Goal: Task Accomplishment & Management: Complete application form

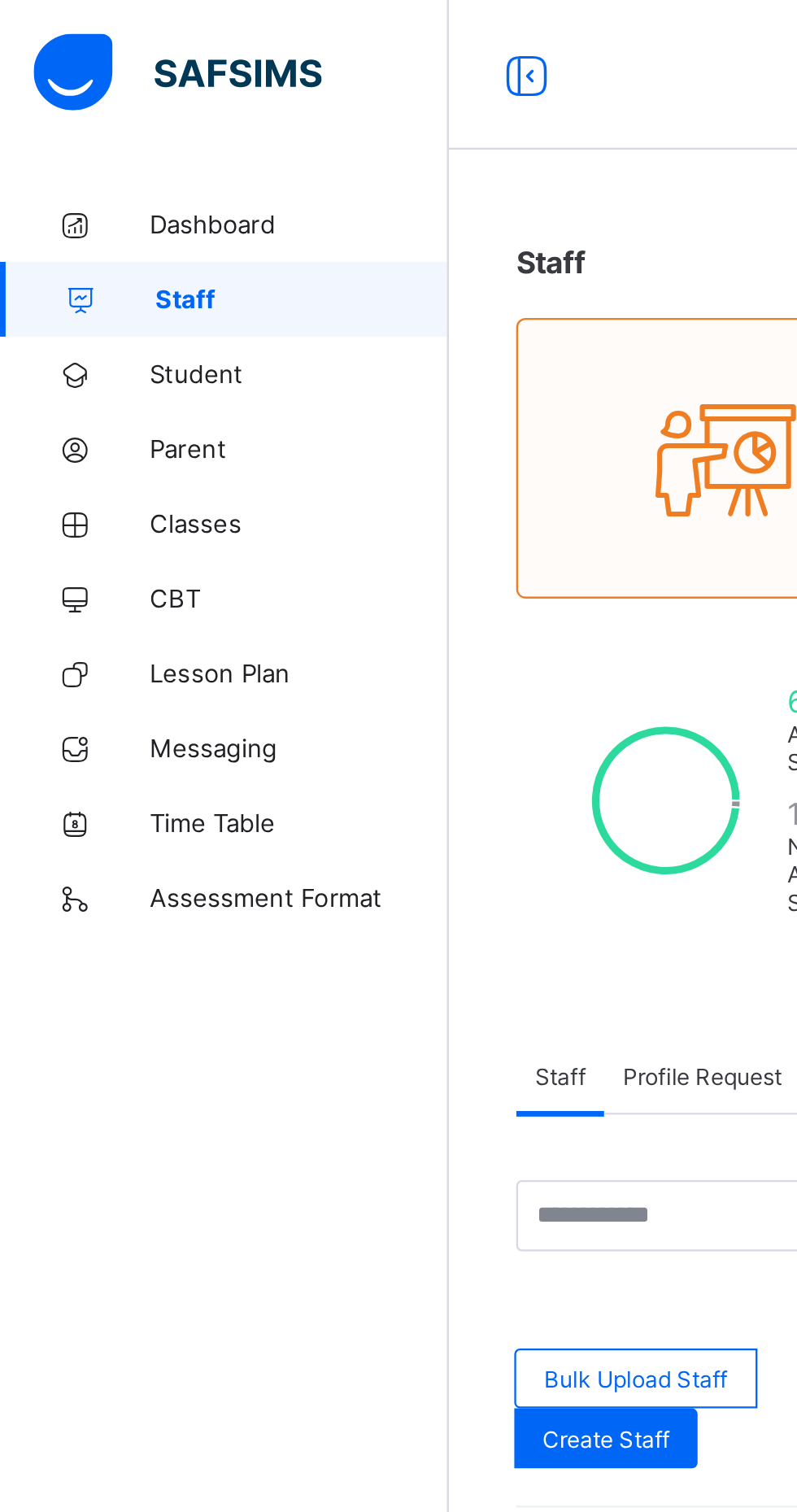
click at [117, 227] on span "Classes" at bounding box center [130, 227] width 131 height 13
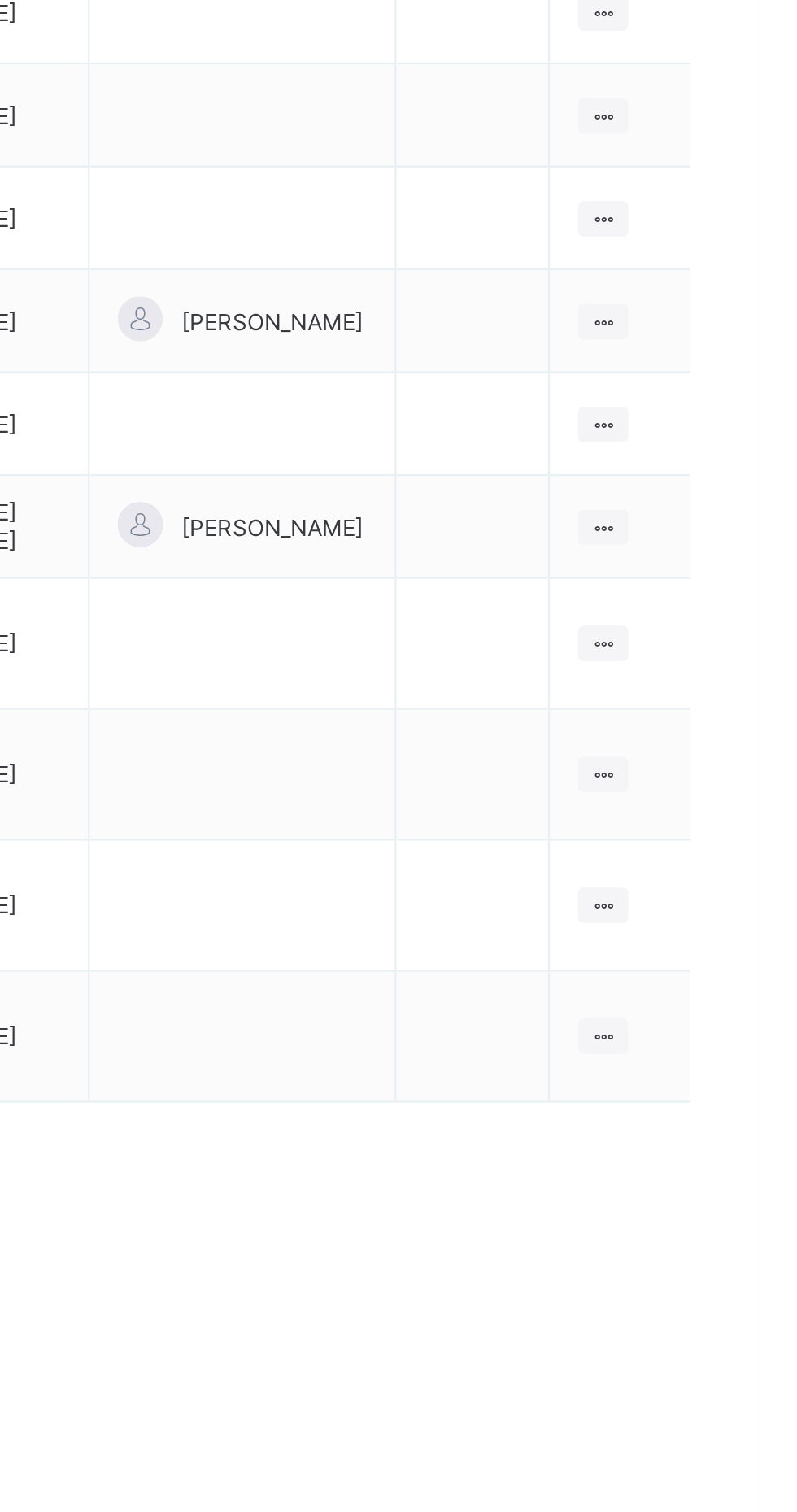
click at [0, 0] on ul "View Class Assign form Teacher" at bounding box center [0, 0] width 0 height 0
click at [0, 0] on div "View Class" at bounding box center [0, 0] width 0 height 0
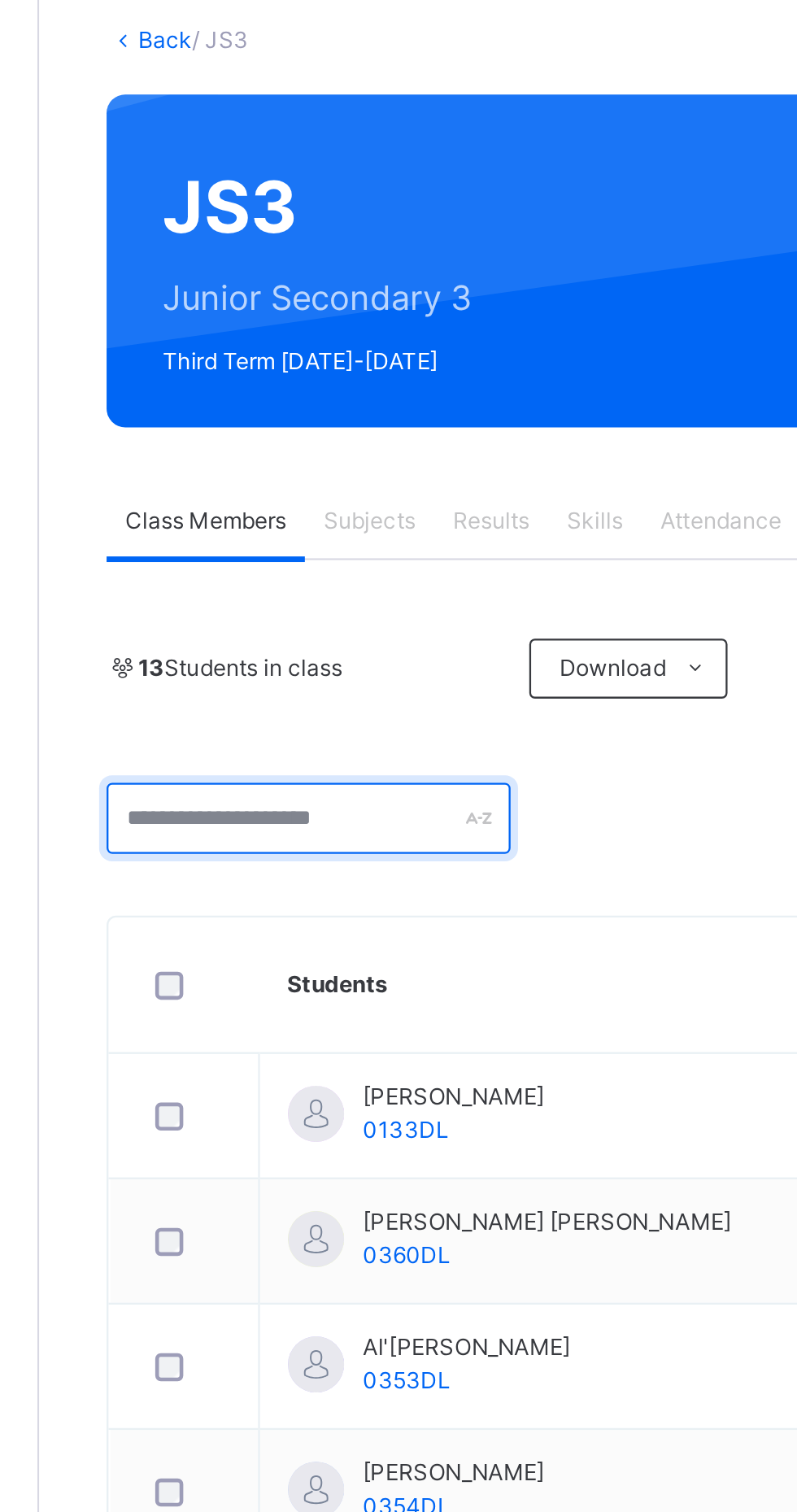
click at [341, 449] on input "text" at bounding box center [312, 452] width 176 height 31
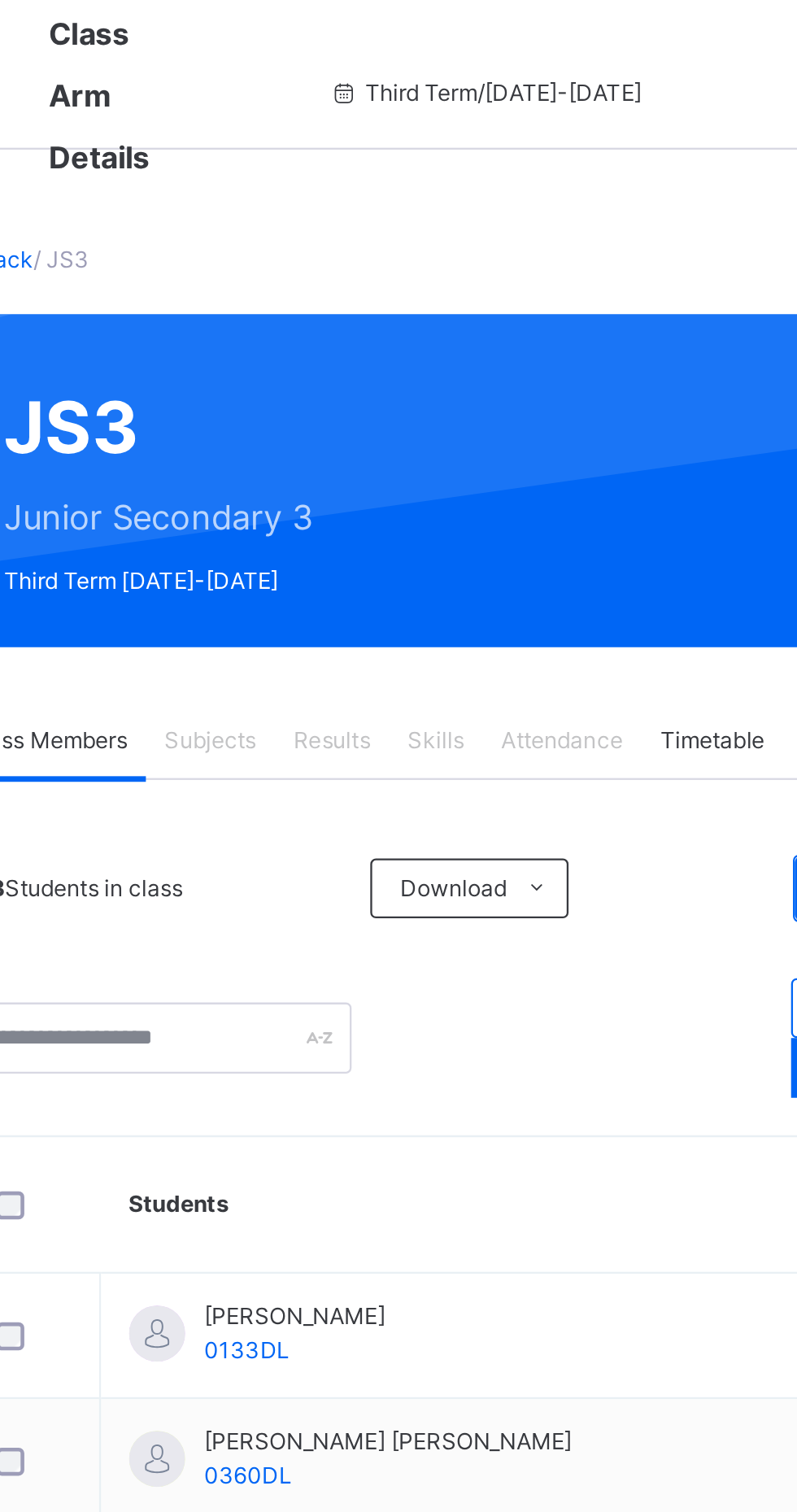
click at [344, 329] on div "Subjects" at bounding box center [338, 322] width 56 height 33
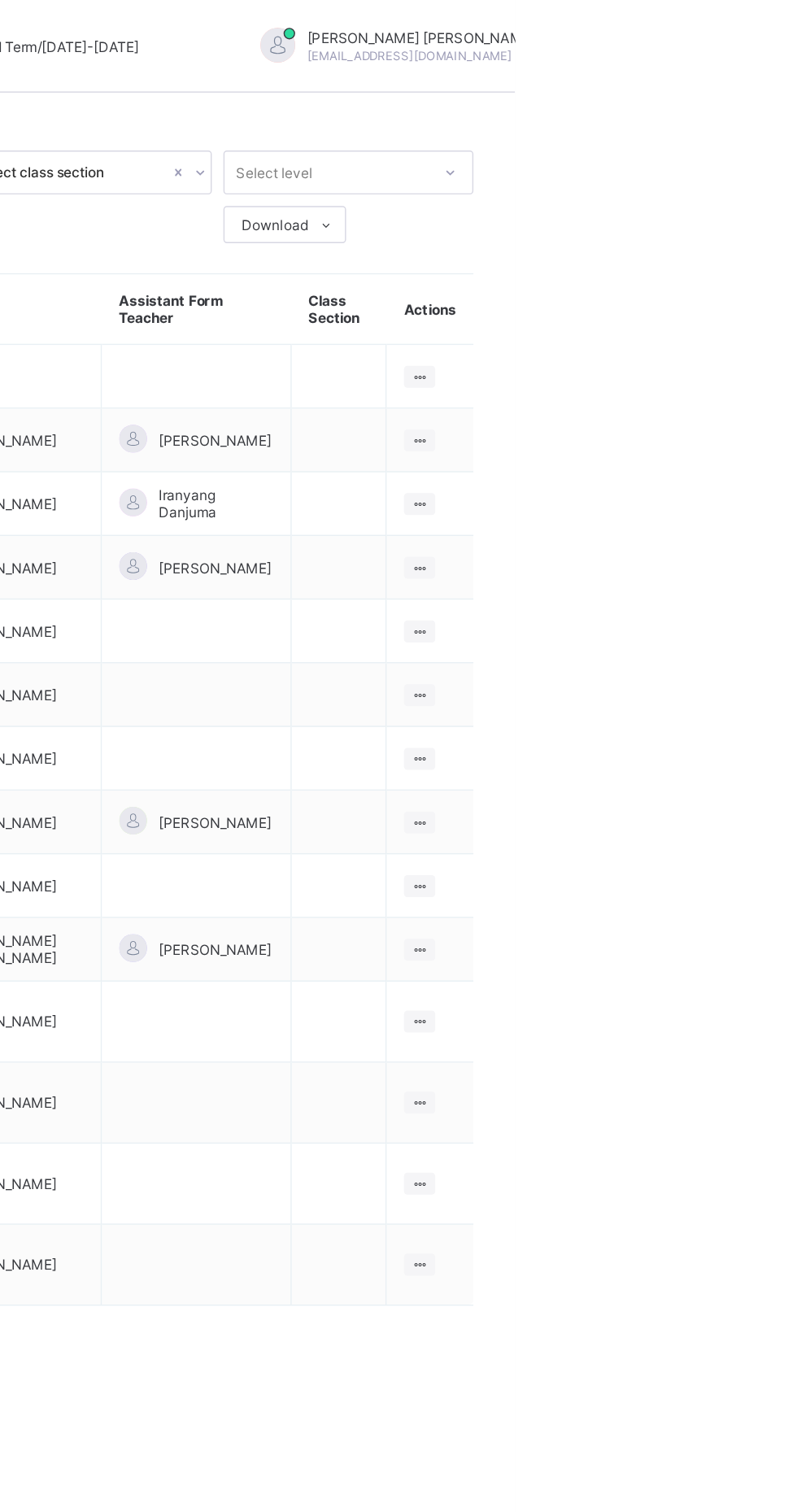
click at [0, 0] on ul "View Class Assign form Teacher" at bounding box center [0, 0] width 0 height 0
click at [0, 0] on div "Assign form Teacher" at bounding box center [0, 0] width 0 height 0
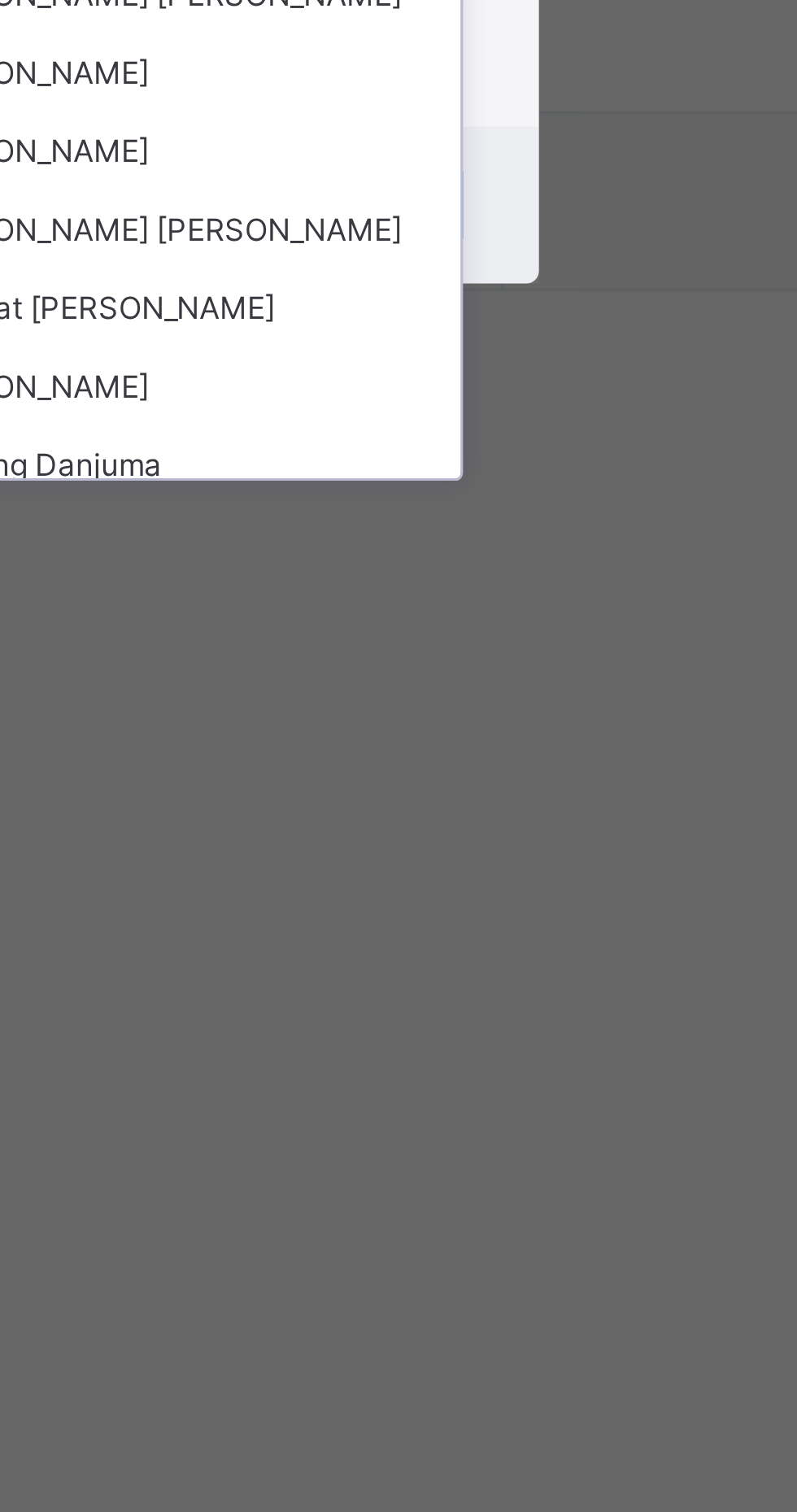
click at [493, 809] on div "[PERSON_NAME]" at bounding box center [398, 797] width 189 height 26
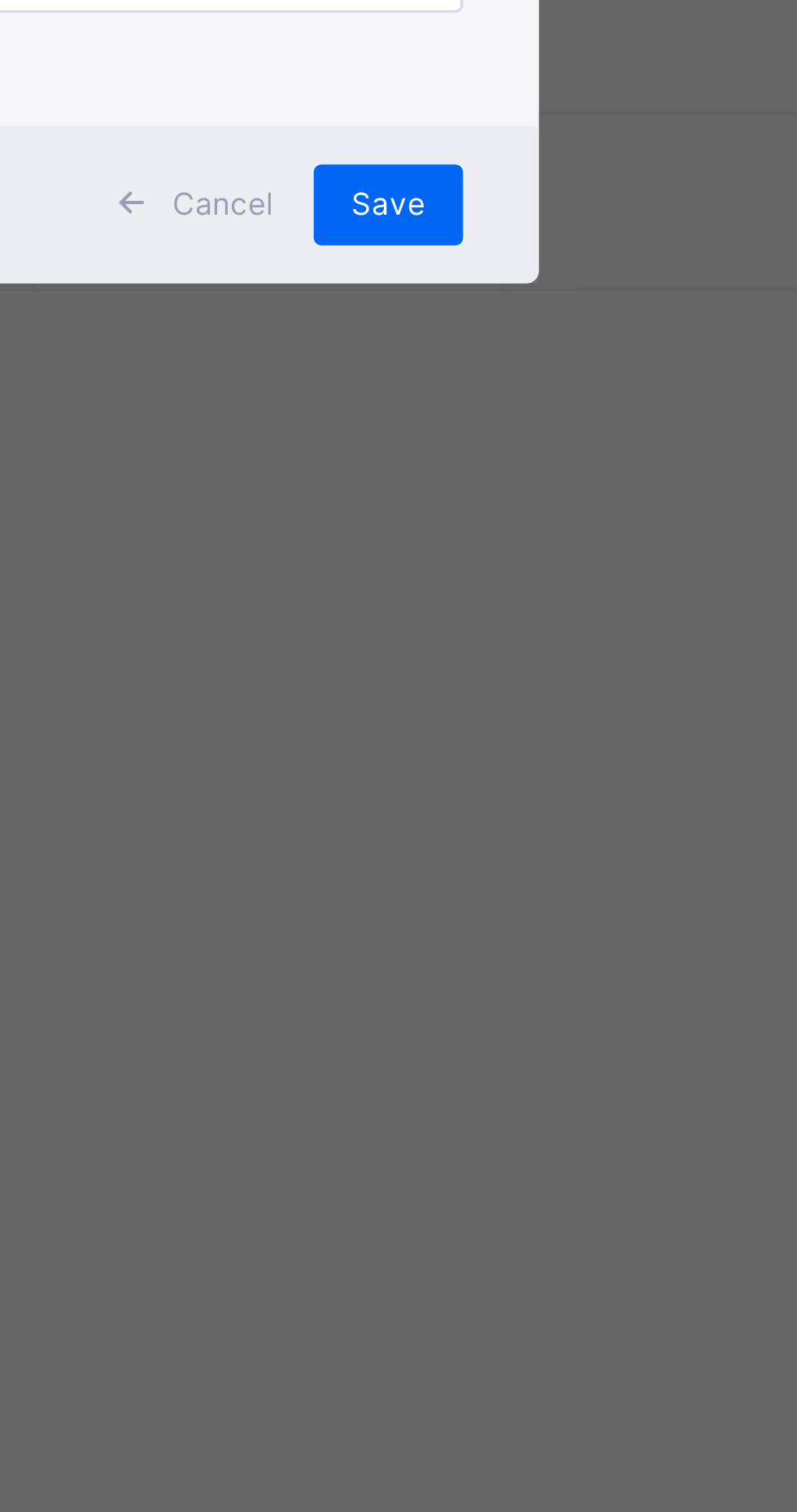
click at [482, 895] on span "Save" at bounding box center [470, 889] width 24 height 12
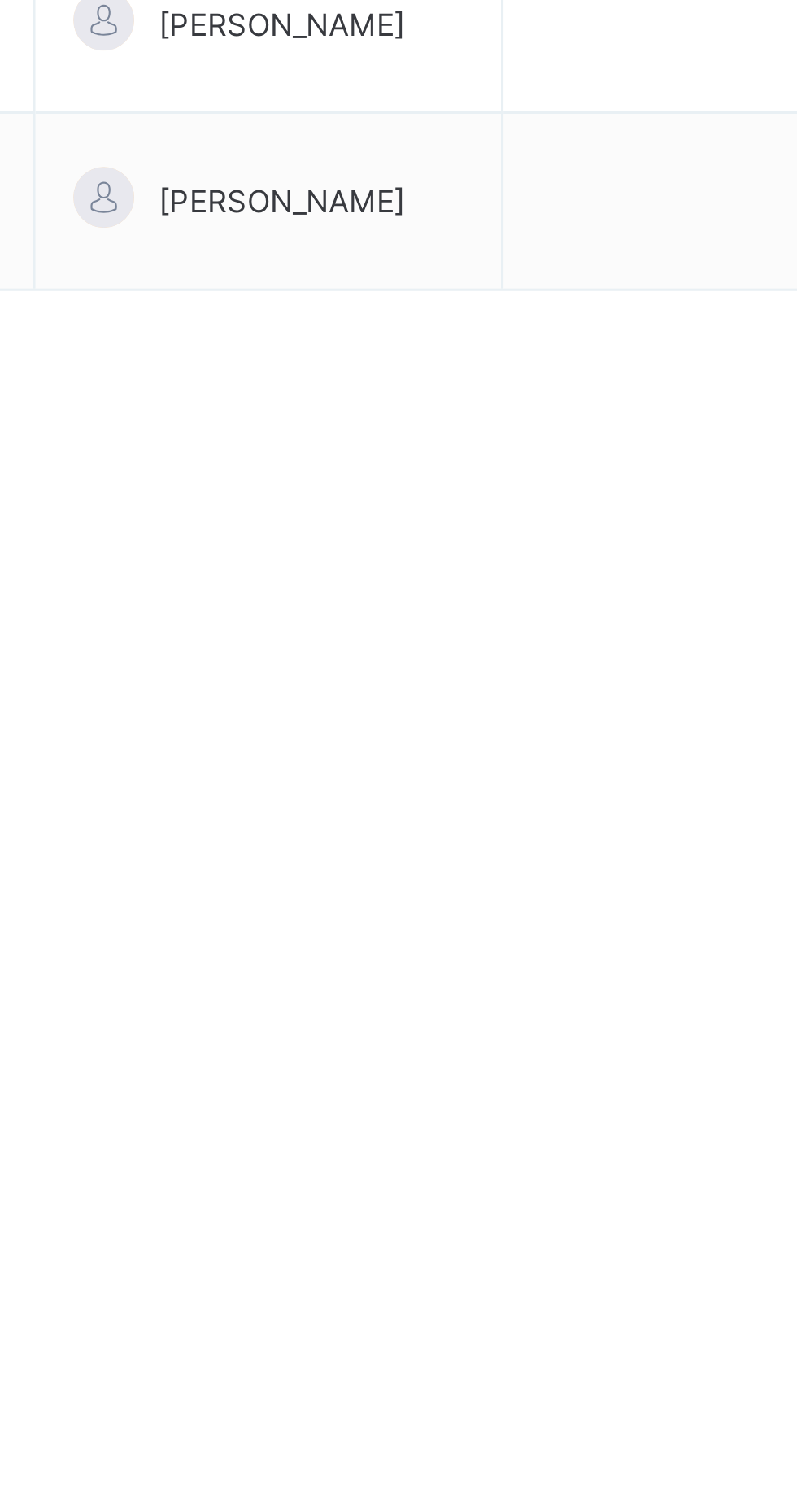
click at [549, 946] on div "Select class section Select level Select arm Download Pdf Report Excel Report S…" at bounding box center [497, 519] width 603 height 877
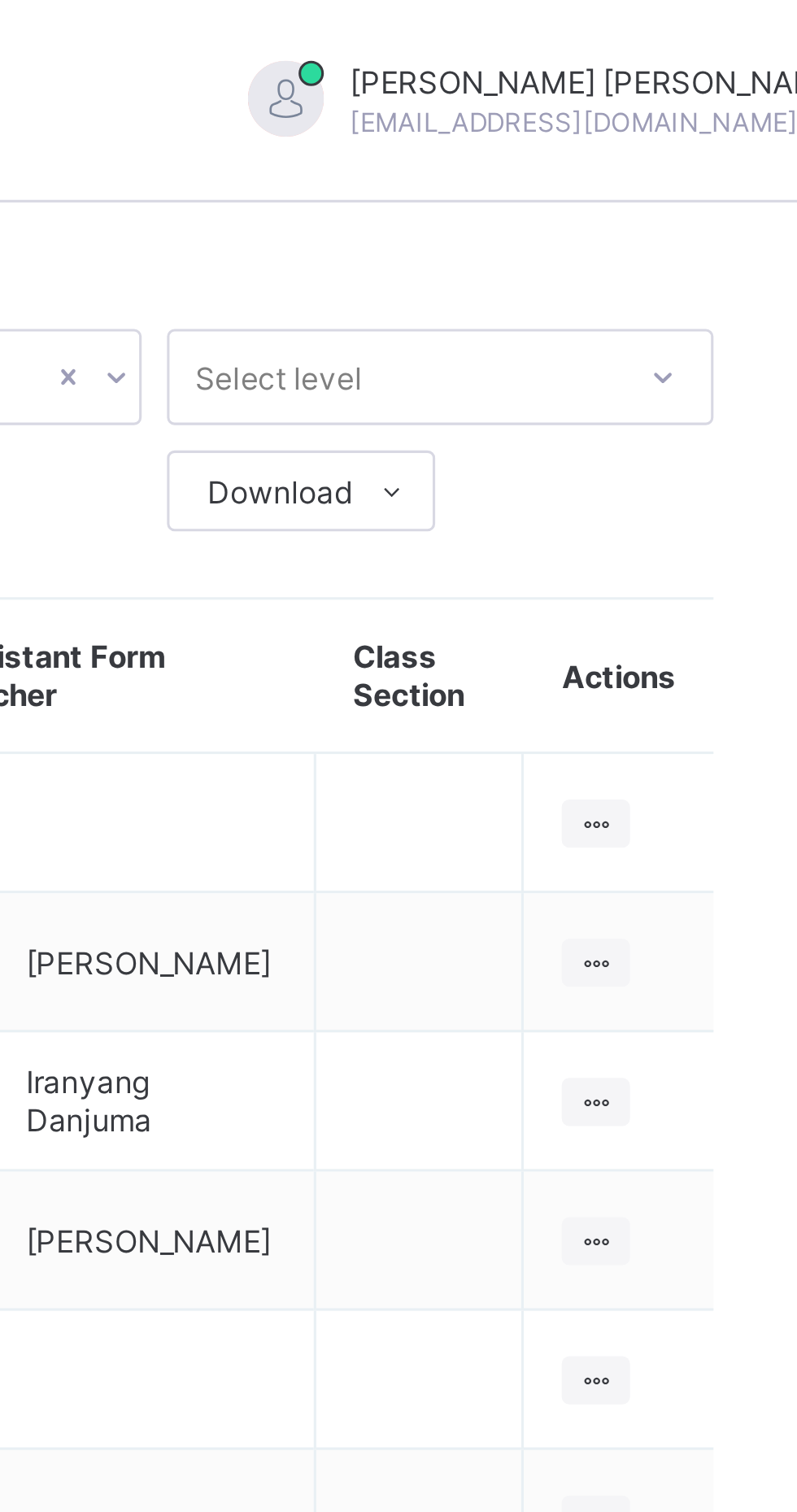
click at [651, 26] on span "Yusuf Yusuf" at bounding box center [731, 26] width 161 height 12
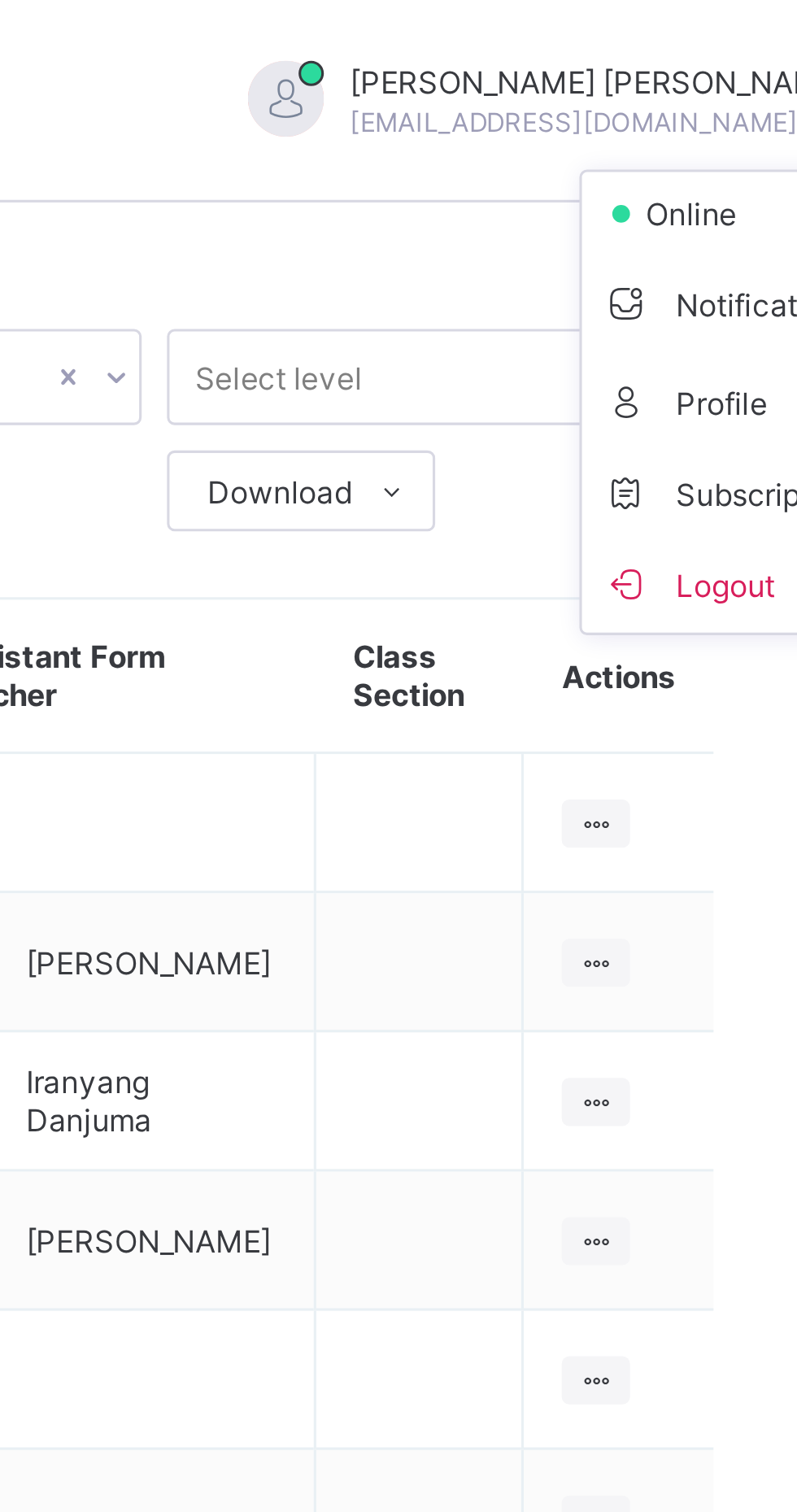
click at [697, 26] on span "Yusuf Yusuf" at bounding box center [731, 26] width 161 height 12
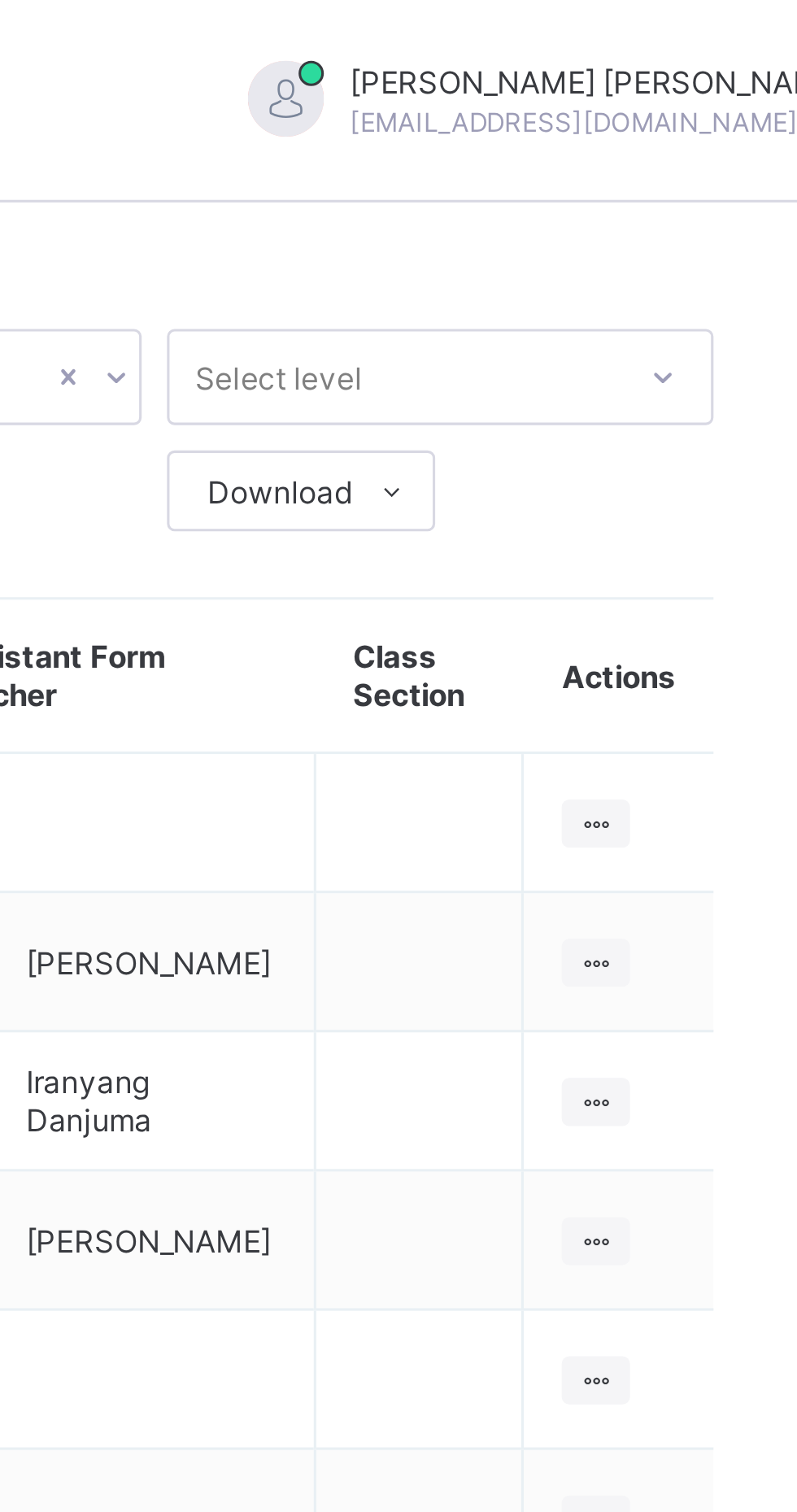
click at [764, 38] on div "Yusuf Yusuf abdulazeez4peace@gmail.com" at bounding box center [724, 32] width 244 height 26
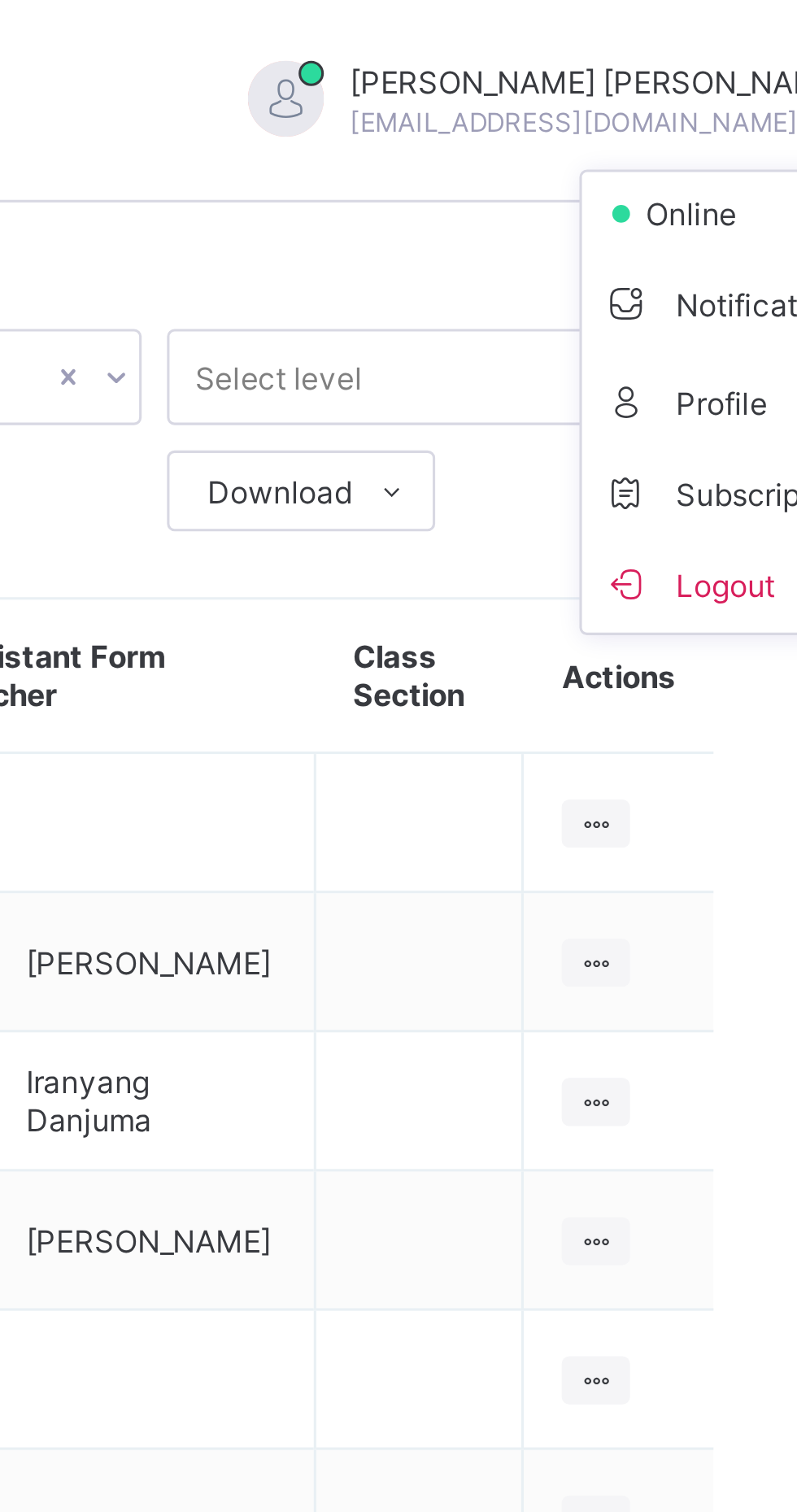
click at [651, 26] on span "Yusuf Yusuf" at bounding box center [731, 26] width 161 height 12
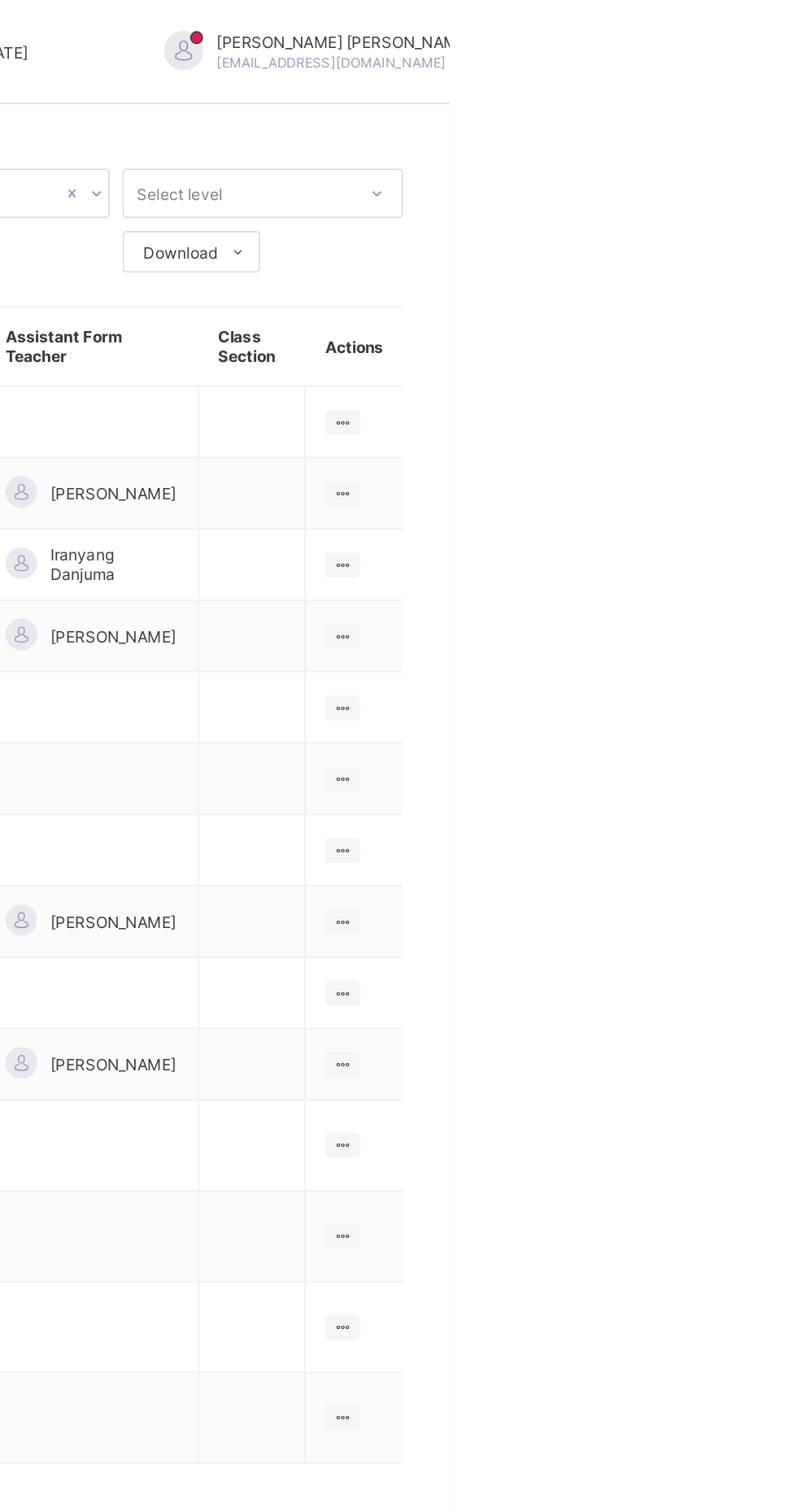
click at [797, 109] on html "Classes Third Term / 2024-2025 Yusuf Yusuf abdulazeez4peace@gmail.com Dashboard…" at bounding box center [398, 756] width 797 height 1512
